Goal: Task Accomplishment & Management: Manage account settings

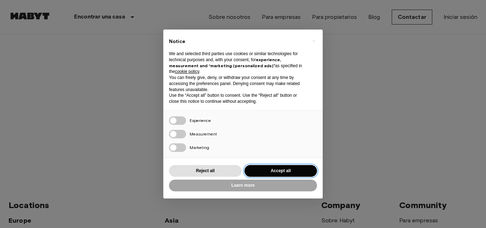
click at [280, 173] on button "Accept all" at bounding box center [280, 171] width 73 height 12
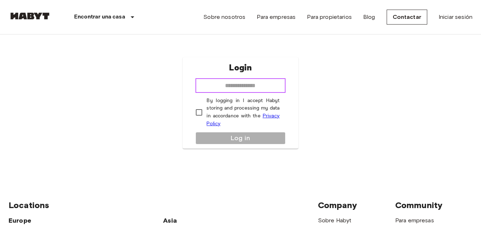
click at [261, 87] on input "email" at bounding box center [240, 86] width 90 height 14
type input "**********"
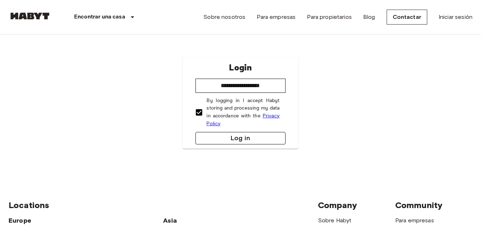
click at [218, 137] on button "Log in" at bounding box center [240, 138] width 90 height 12
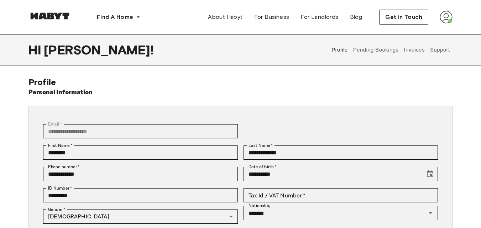
click at [407, 51] on button "Invoices" at bounding box center [414, 49] width 22 height 31
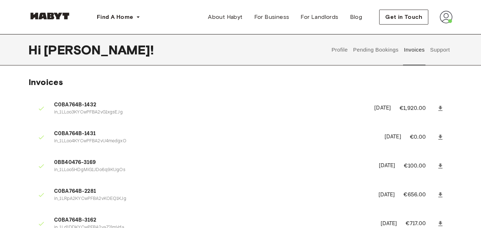
click at [344, 51] on button "Profile" at bounding box center [339, 49] width 18 height 31
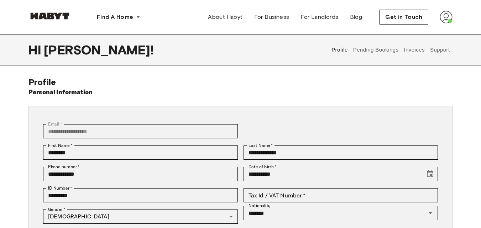
click at [448, 15] on img at bounding box center [445, 17] width 13 height 13
click at [430, 30] on span "Profile" at bounding box center [424, 33] width 18 height 9
click at [370, 55] on button "Pending Bookings" at bounding box center [375, 49] width 47 height 31
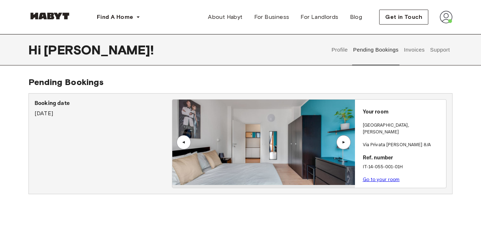
click at [343, 142] on div "▲" at bounding box center [343, 142] width 7 height 4
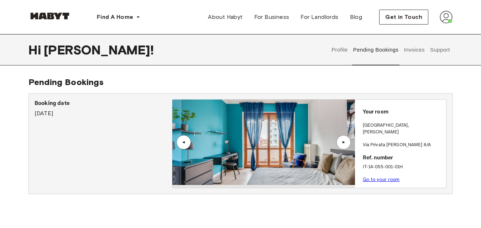
click at [343, 142] on div "▲" at bounding box center [343, 142] width 7 height 4
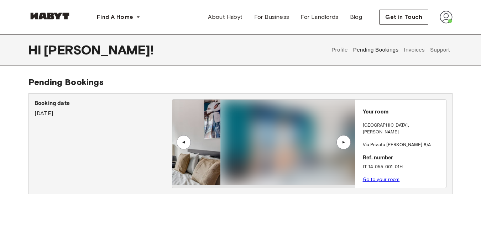
click at [343, 142] on div "▲" at bounding box center [343, 142] width 7 height 4
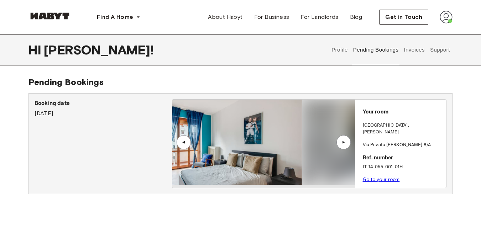
click at [343, 142] on div "▲" at bounding box center [343, 142] width 7 height 4
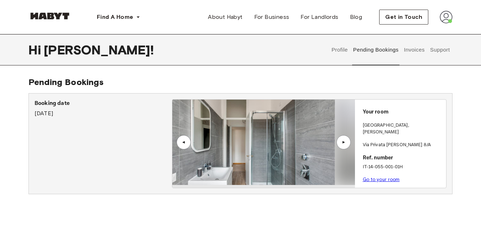
click at [343, 142] on div "▲" at bounding box center [343, 142] width 7 height 4
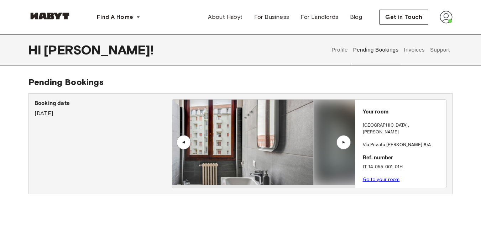
click at [343, 142] on div "▲" at bounding box center [343, 142] width 7 height 4
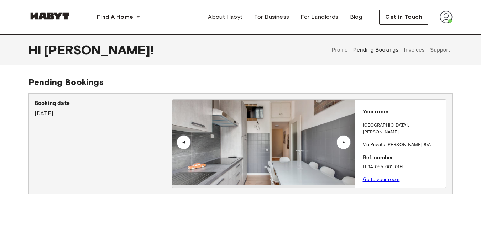
click at [406, 57] on button "Invoices" at bounding box center [414, 49] width 22 height 31
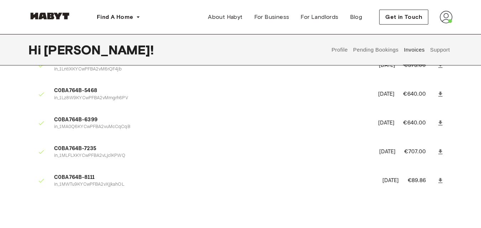
scroll to position [185, 0]
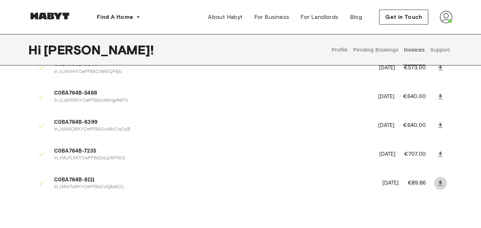
click at [443, 182] on icon at bounding box center [439, 183] width 7 height 7
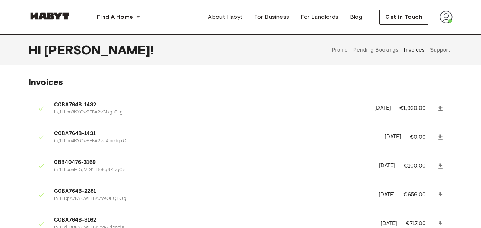
click at [57, 111] on p "in_1LLoo3KYCwPFBA2vG1xgsEJg" at bounding box center [209, 112] width 311 height 7
click at [382, 44] on button "Pending Bookings" at bounding box center [375, 49] width 47 height 31
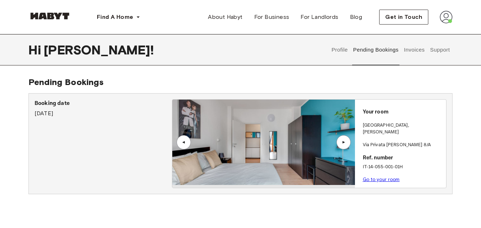
click at [84, 123] on div "Booking date July 15th, 2022" at bounding box center [103, 143] width 137 height 89
drag, startPoint x: 92, startPoint y: 106, endPoint x: 56, endPoint y: 101, distance: 36.2
click at [91, 105] on p "Booking date" at bounding box center [103, 103] width 137 height 9
click at [49, 102] on p "Booking date" at bounding box center [103, 103] width 137 height 9
click at [190, 143] on div "▲" at bounding box center [183, 142] width 14 height 14
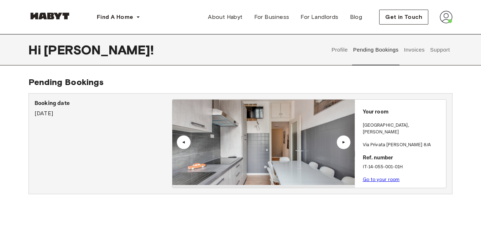
click at [335, 150] on img at bounding box center [263, 142] width 182 height 85
click at [378, 108] on div "Your room MILAN , Greco Via Privata Mauro Rota 8/A Ref. number IT-14-055-001-01…" at bounding box center [400, 144] width 91 height 88
click at [447, 18] on img at bounding box center [445, 17] width 13 height 13
click at [435, 49] on button "Support" at bounding box center [440, 49] width 22 height 31
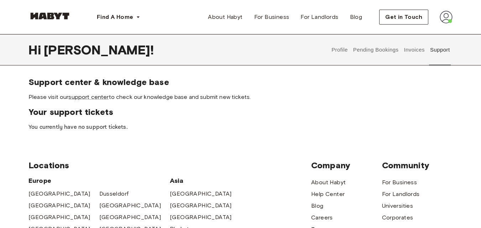
click at [406, 47] on button "Invoices" at bounding box center [414, 49] width 22 height 31
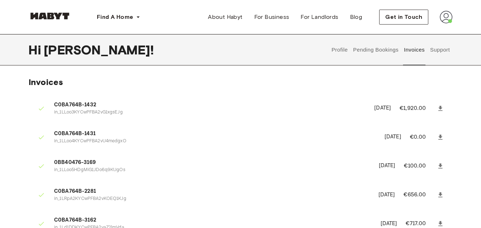
click at [391, 49] on button "Pending Bookings" at bounding box center [375, 49] width 47 height 31
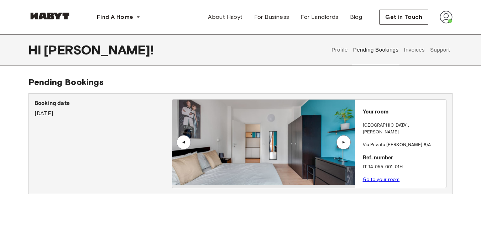
click at [339, 52] on button "Profile" at bounding box center [339, 49] width 18 height 31
